Goal: Task Accomplishment & Management: Manage account settings

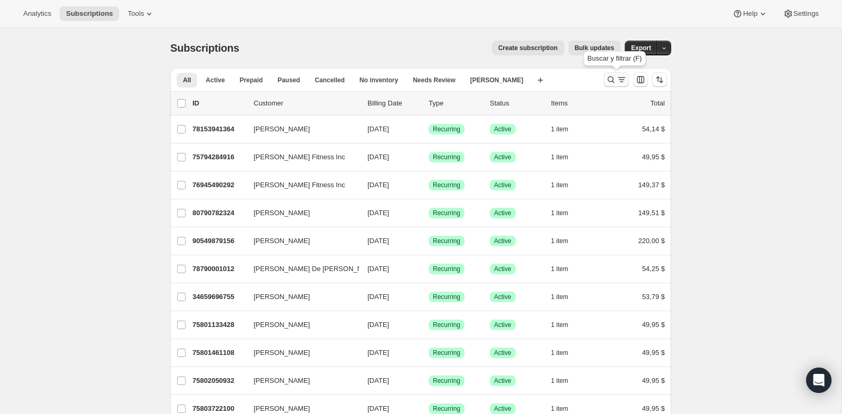
click at [609, 78] on icon "Buscar y filtrar resultados" at bounding box center [611, 79] width 11 height 11
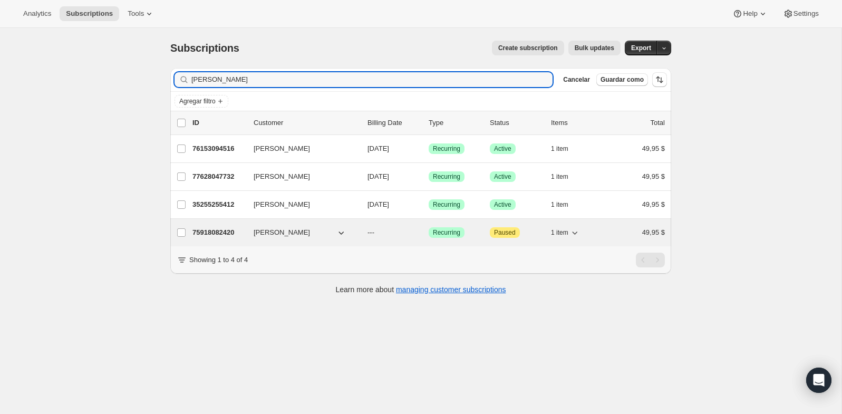
type input "aaron"
click at [271, 225] on div "75918082420 Aaron Malin --- Logrado Recurring Atención Paused 1 item 49,95 $" at bounding box center [428, 232] width 472 height 15
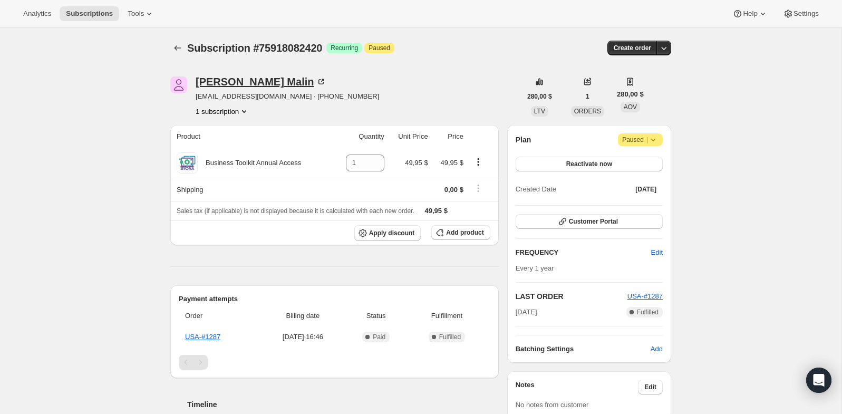
click at [240, 82] on div "Aaron Malin" at bounding box center [261, 81] width 131 height 11
click at [633, 139] on span "Paused |" at bounding box center [640, 139] width 36 height 11
click at [628, 163] on span "Cancel subscription" at bounding box center [637, 160] width 60 height 8
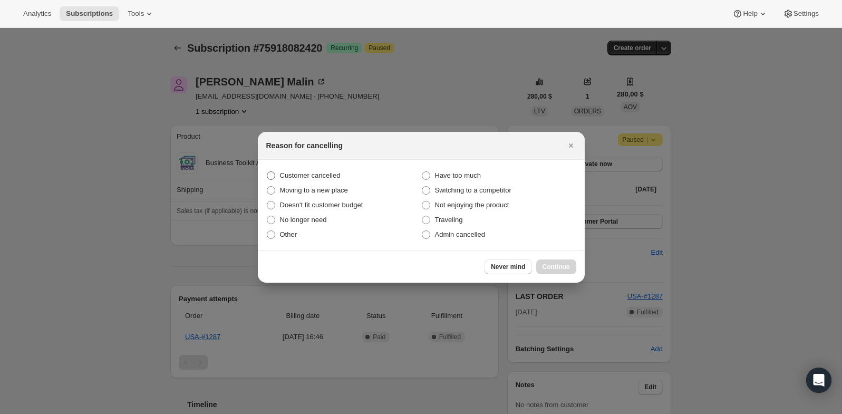
click at [324, 169] on label "Customer cancelled" at bounding box center [343, 175] width 155 height 15
click at [267, 171] on input "Customer cancelled" at bounding box center [267, 171] width 1 height 1
radio input "true"
click at [571, 141] on icon "Cerrar" at bounding box center [571, 145] width 11 height 11
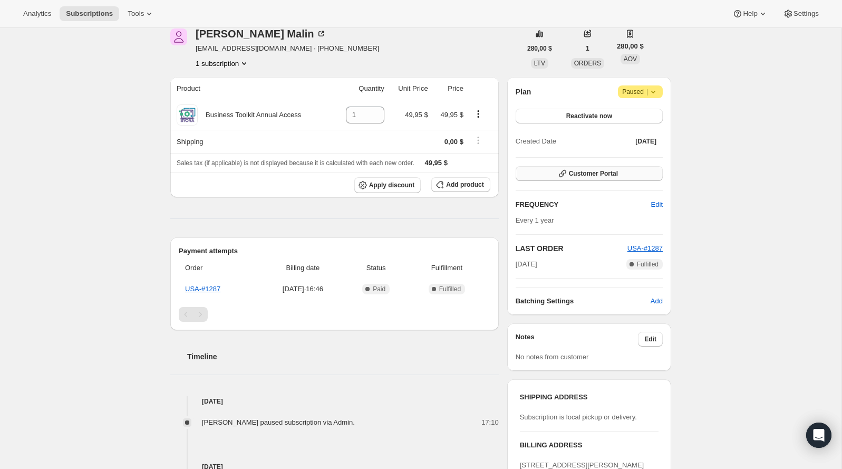
scroll to position [48, 0]
click at [658, 93] on span "Atención Paused |" at bounding box center [640, 91] width 45 height 13
click at [644, 110] on span "Cancel subscription" at bounding box center [637, 112] width 60 height 8
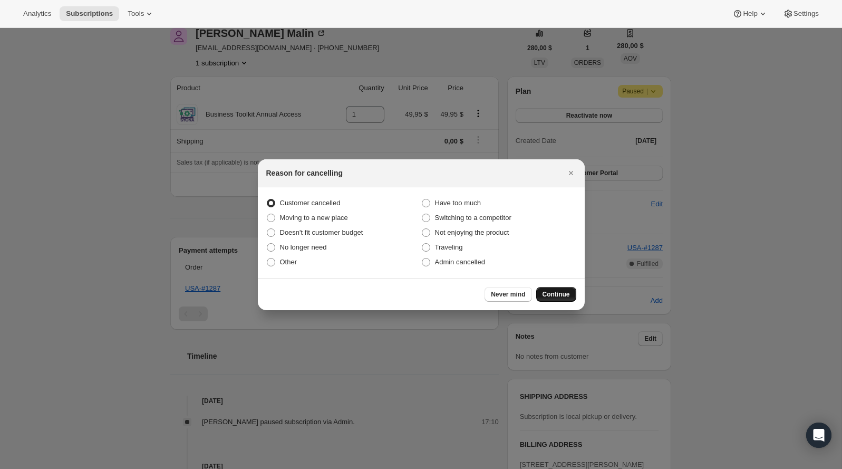
click at [570, 300] on button "Continue" at bounding box center [556, 294] width 40 height 15
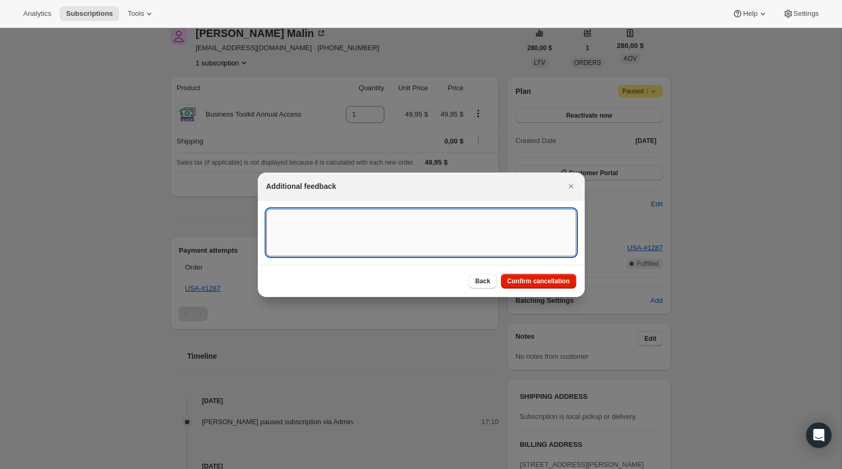
click at [432, 246] on textarea ":rbu:" at bounding box center [421, 232] width 310 height 47
type textarea "Customer canceled BA agreement"
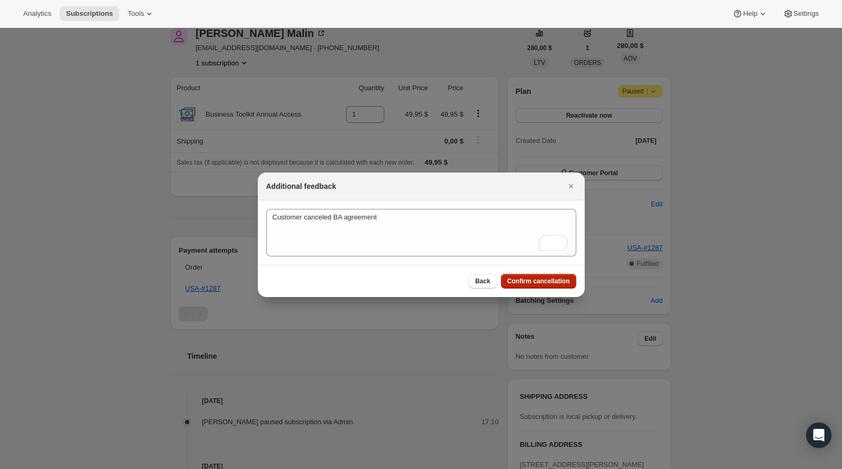
click at [566, 283] on span "Confirm cancellation" at bounding box center [538, 281] width 63 height 8
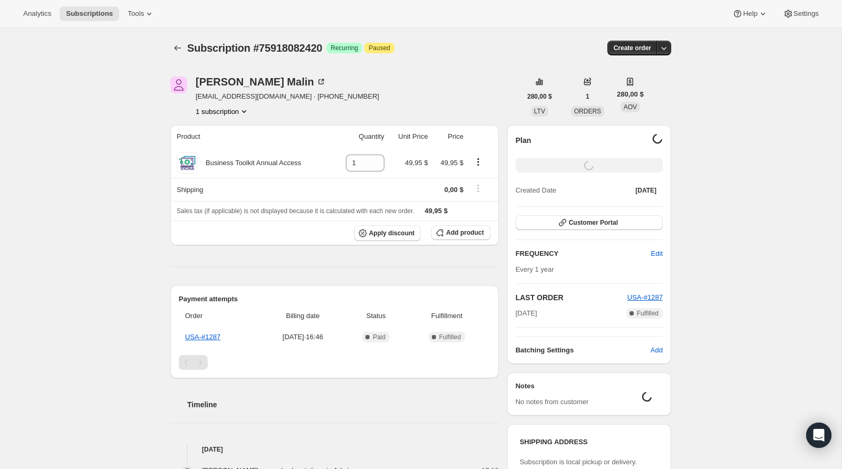
scroll to position [48, 0]
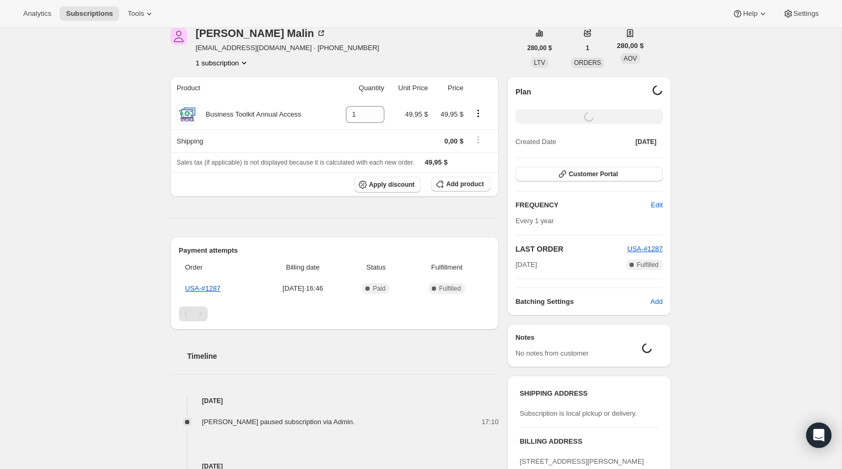
click at [566, 283] on div "Additional feedback Customer canceled BA agreement Customer canceled BA agreeme…" at bounding box center [421, 340] width 327 height 124
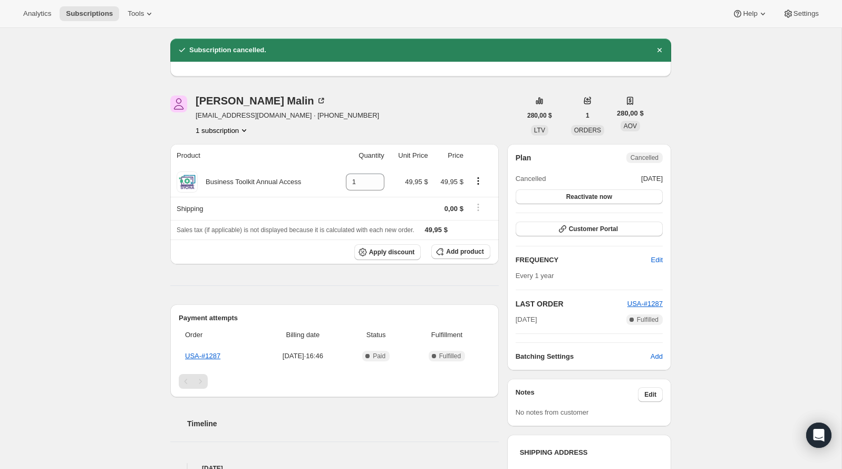
scroll to position [0, 0]
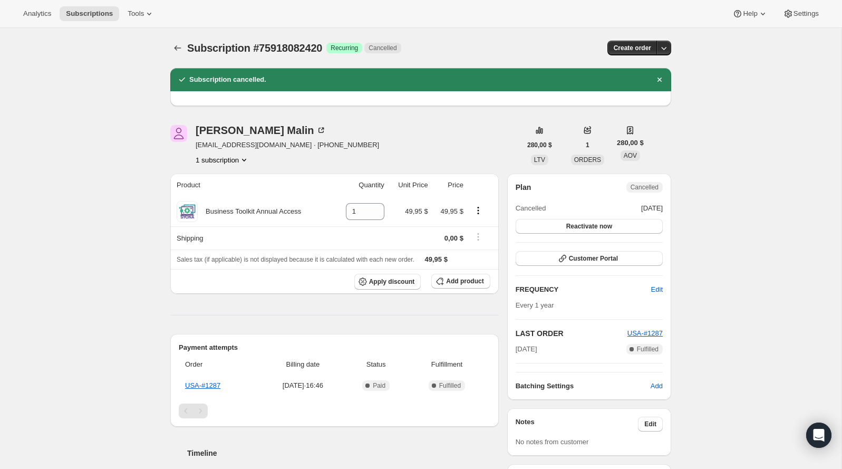
drag, startPoint x: 398, startPoint y: 120, endPoint x: 329, endPoint y: 121, distance: 69.1
click at [355, 286] on button "Apply discount" at bounding box center [387, 282] width 67 height 16
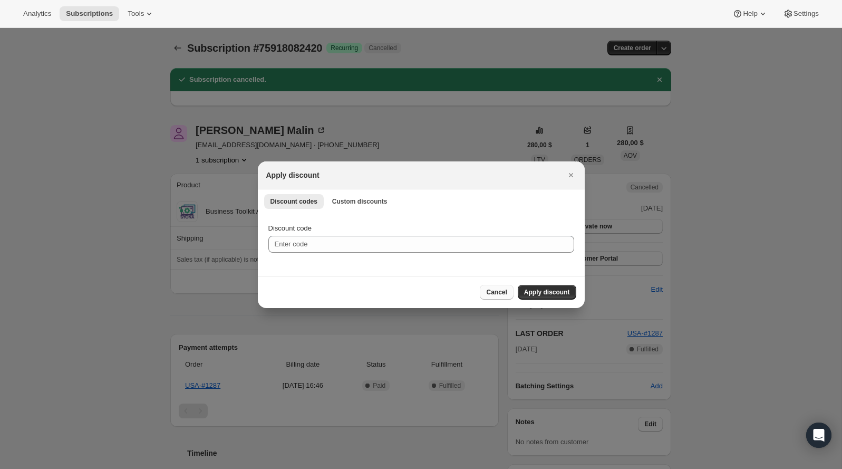
click at [494, 294] on span "Cancel" at bounding box center [496, 292] width 21 height 8
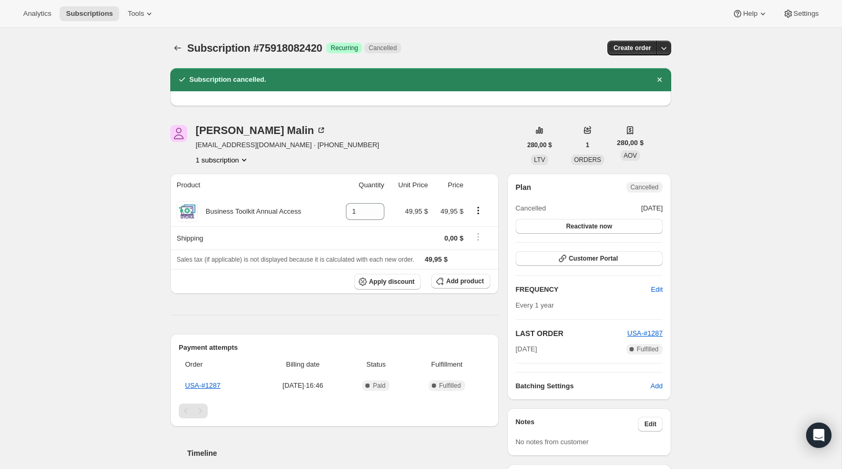
click at [228, 156] on button "1 subscription" at bounding box center [223, 159] width 54 height 11
click at [244, 133] on div "Aaron Malin" at bounding box center [261, 130] width 131 height 11
drag, startPoint x: 334, startPoint y: 49, endPoint x: 257, endPoint y: 47, distance: 77.0
click at [257, 47] on div "Subscription #75918082420 Logrado Recurring Cancelled" at bounding box center [342, 48] width 310 height 15
click at [265, 48] on span "Subscription #75918082420" at bounding box center [254, 48] width 135 height 12
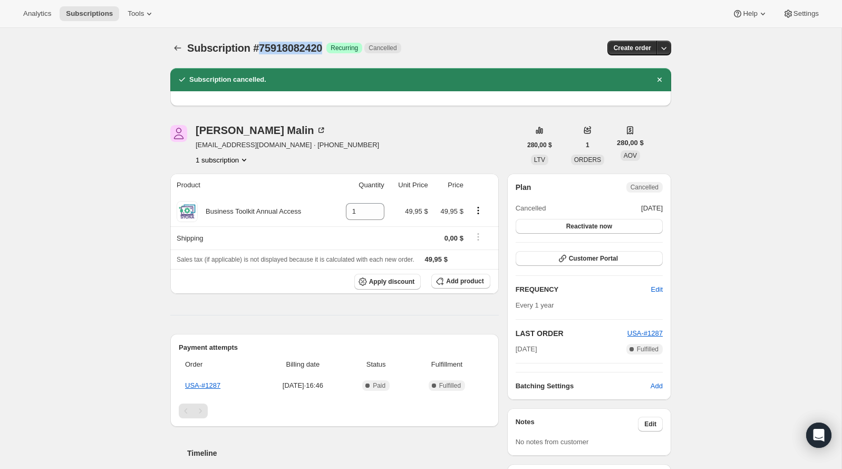
drag, startPoint x: 333, startPoint y: 50, endPoint x: 262, endPoint y: 45, distance: 70.8
click at [262, 45] on span "Subscription #75918082420" at bounding box center [254, 48] width 135 height 12
copy span "75918082420"
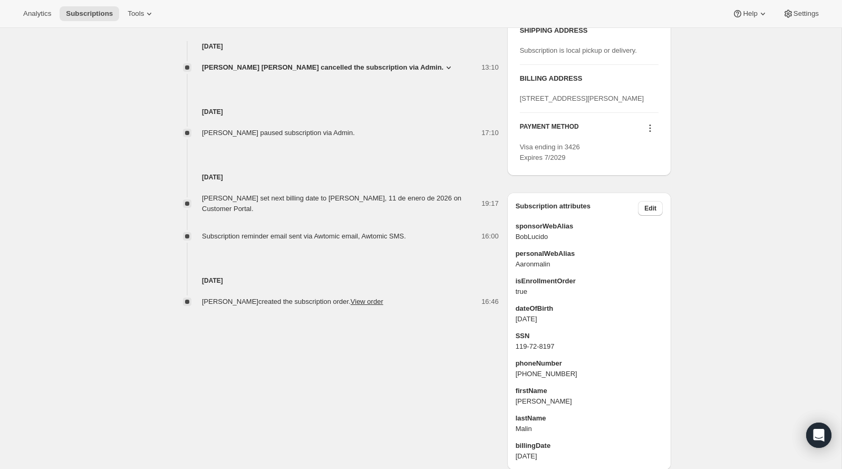
scroll to position [503, 0]
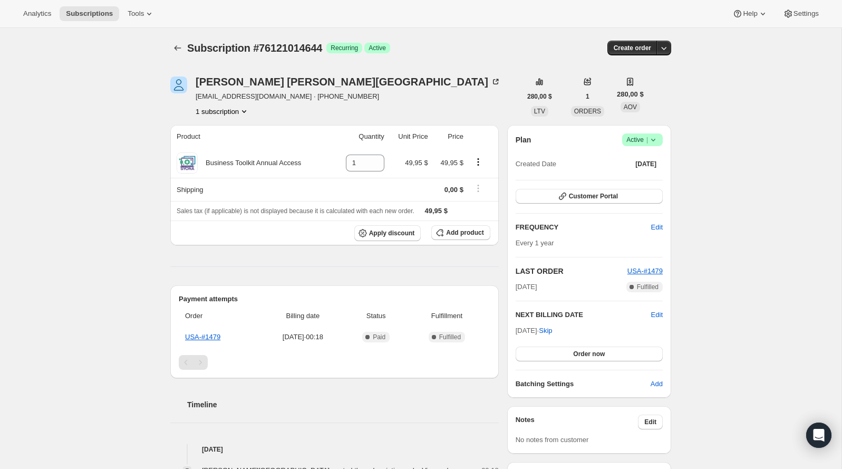
click at [658, 138] on icon at bounding box center [653, 139] width 11 height 11
click at [638, 166] on button "Pause subscription" at bounding box center [639, 160] width 66 height 17
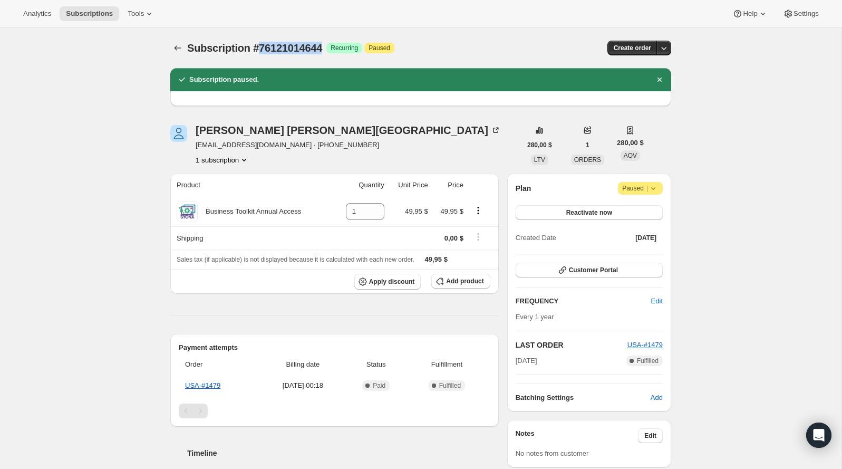
copy span "76121014644"
drag, startPoint x: 335, startPoint y: 48, endPoint x: 262, endPoint y: 43, distance: 73.5
click at [262, 43] on div "Subscription #76121014644 Logrado Recurring Atención Paused" at bounding box center [340, 48] width 307 height 15
copy span "76121014644"
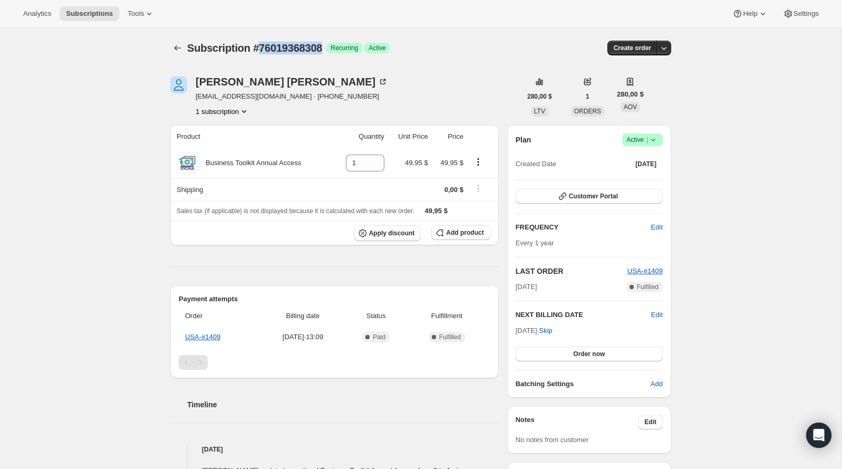
copy span "76019368308"
drag, startPoint x: 335, startPoint y: 49, endPoint x: 263, endPoint y: 47, distance: 72.2
click at [263, 47] on div "Subscription #76019368308 Logrado Recurring Logrado Active" at bounding box center [339, 48] width 305 height 15
click at [651, 139] on icon at bounding box center [653, 139] width 11 height 11
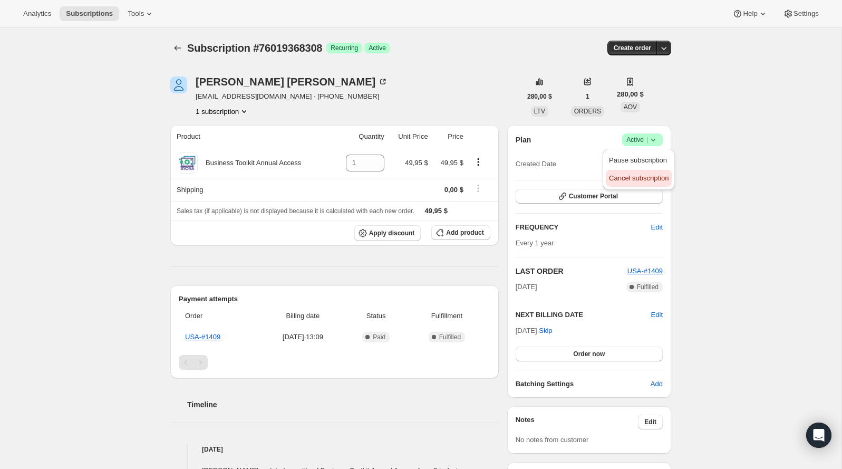
click at [640, 172] on button "Cancel subscription" at bounding box center [639, 178] width 66 height 17
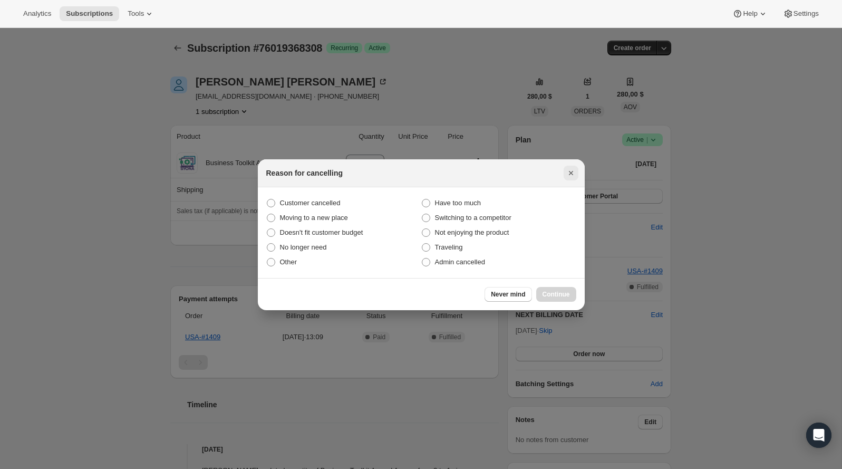
click at [572, 176] on icon "Cerrar" at bounding box center [571, 173] width 11 height 11
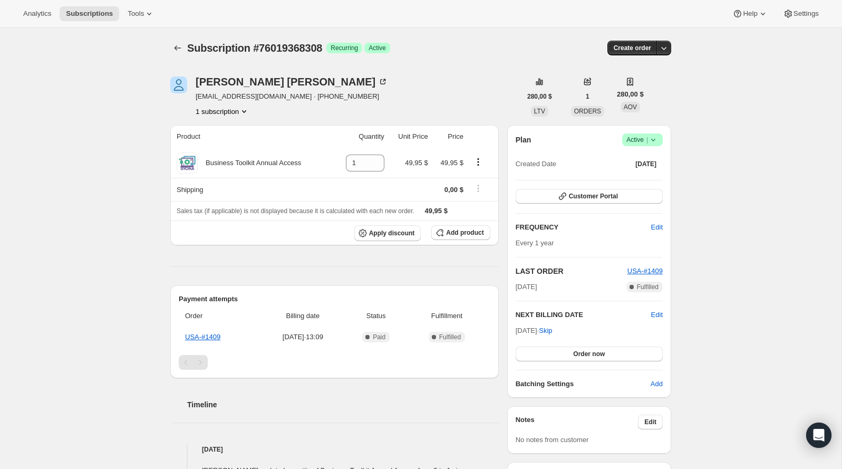
click at [639, 144] on span "Active |" at bounding box center [642, 139] width 32 height 11
click at [633, 158] on span "Pause subscription" at bounding box center [638, 160] width 58 height 8
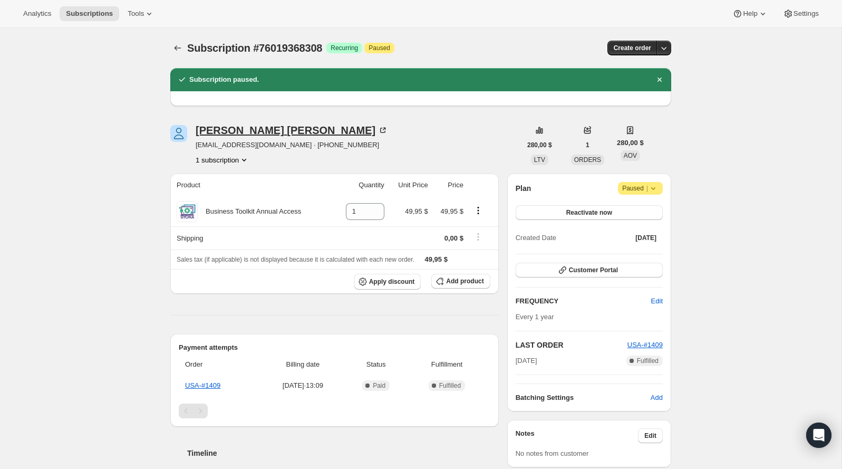
click at [251, 135] on div "Nelson Salgado" at bounding box center [292, 130] width 192 height 11
